Goal: Find specific page/section: Find specific page/section

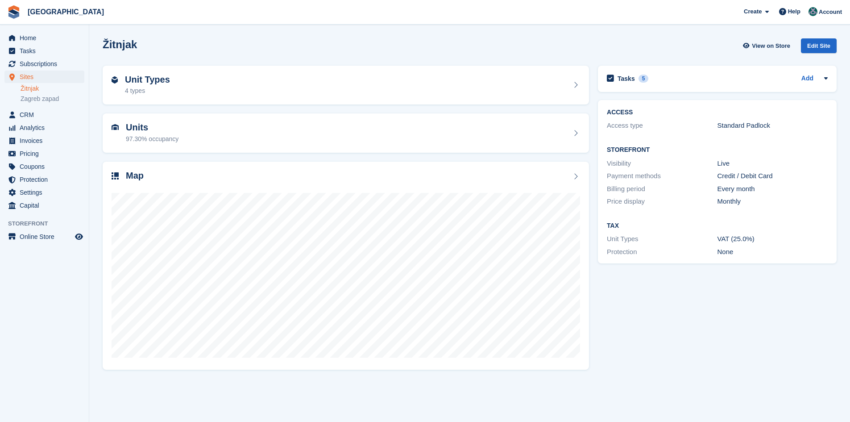
click at [33, 90] on link "Žitnjak" at bounding box center [53, 88] width 64 height 8
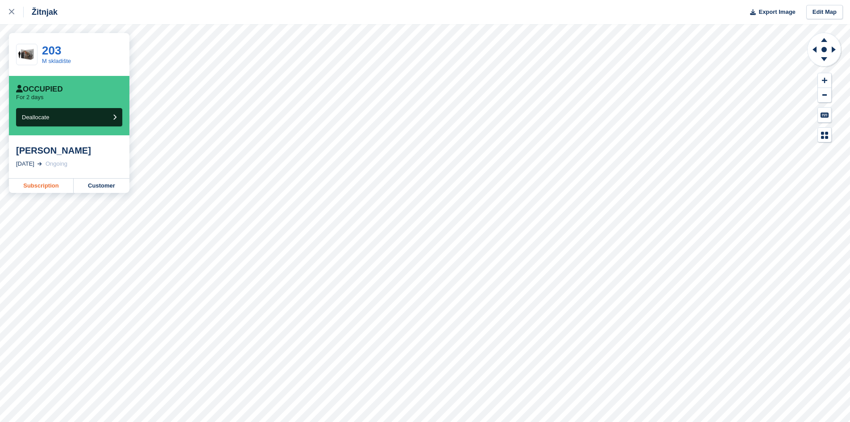
click at [35, 187] on link "Subscription" at bounding box center [41, 186] width 65 height 14
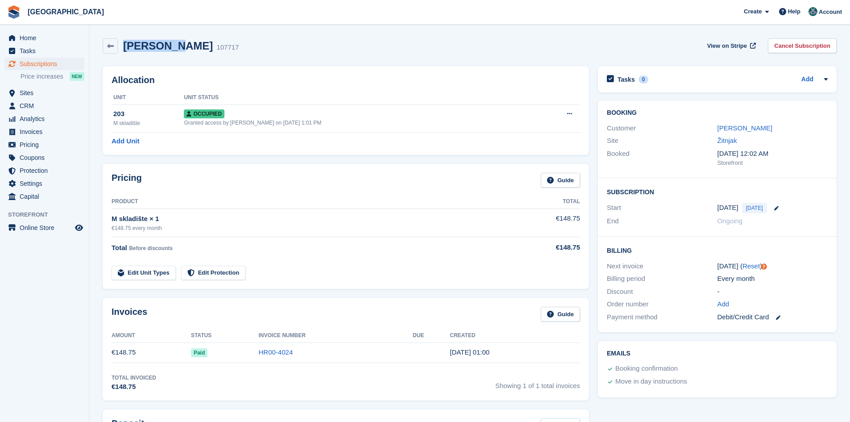
drag, startPoint x: 169, startPoint y: 48, endPoint x: 124, endPoint y: 44, distance: 45.3
click at [124, 44] on div "Lea Konti 107717" at bounding box center [178, 46] width 121 height 13
copy h2 "Lea Konti"
click at [42, 40] on span "Home" at bounding box center [47, 38] width 54 height 12
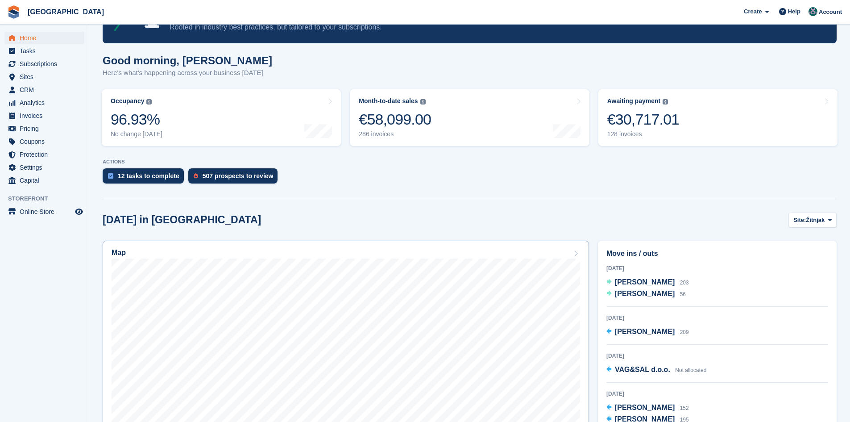
scroll to position [179, 0]
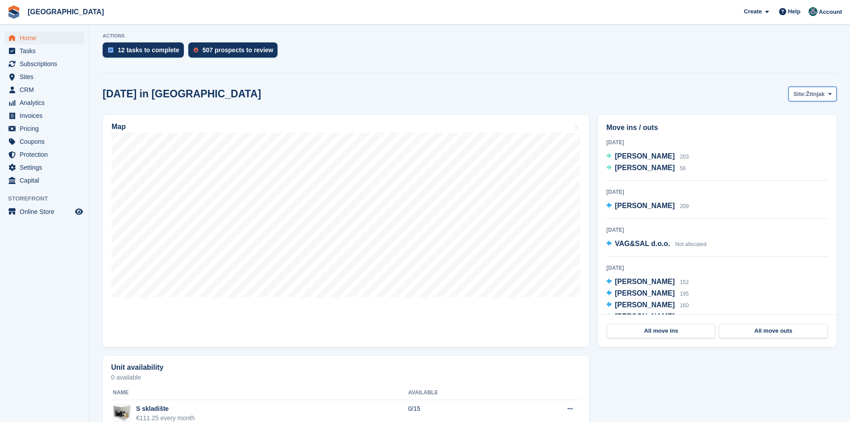
click at [809, 95] on span "Žitnjak" at bounding box center [815, 94] width 19 height 9
drag, startPoint x: 790, startPoint y: 127, endPoint x: 657, endPoint y: 148, distance: 134.7
click at [790, 127] on link "Zagreb zapad" at bounding box center [794, 131] width 78 height 16
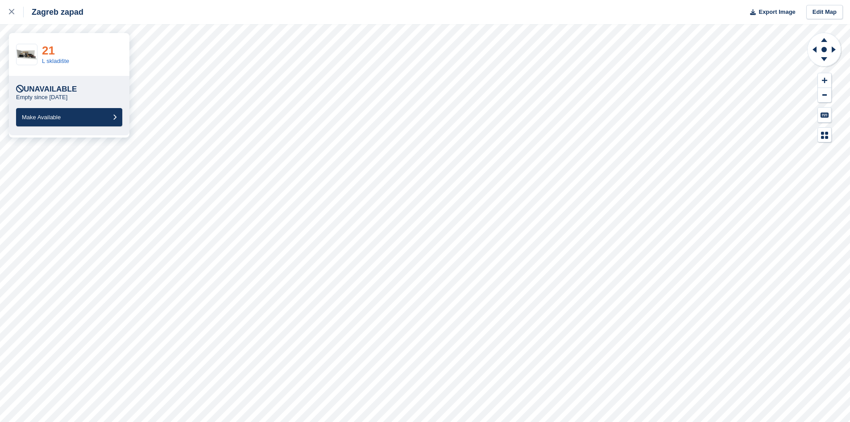
click at [46, 50] on link "21" at bounding box center [48, 50] width 13 height 13
